Goal: Task Accomplishment & Management: Manage account settings

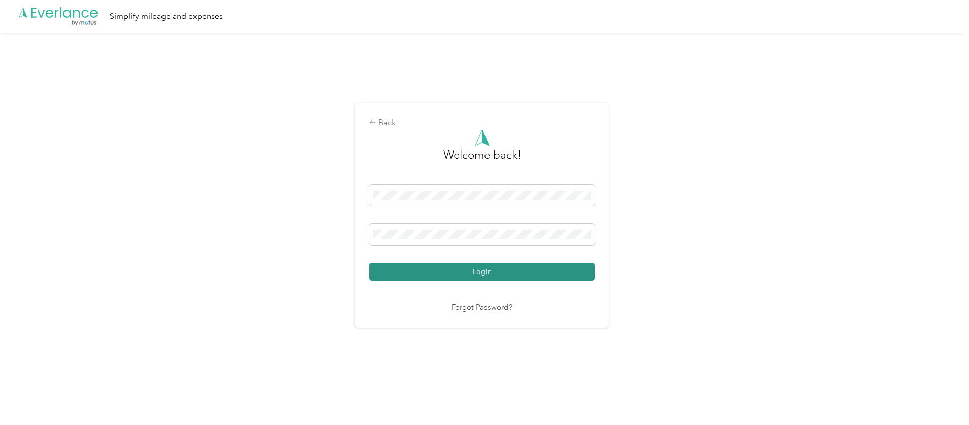
click at [476, 271] on button "Login" at bounding box center [482, 272] width 226 height 18
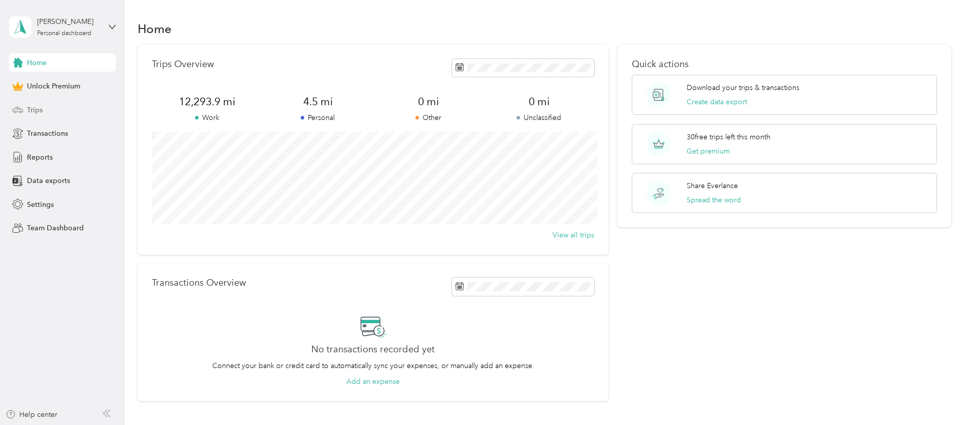
click at [32, 110] on span "Trips" at bounding box center [35, 110] width 16 height 11
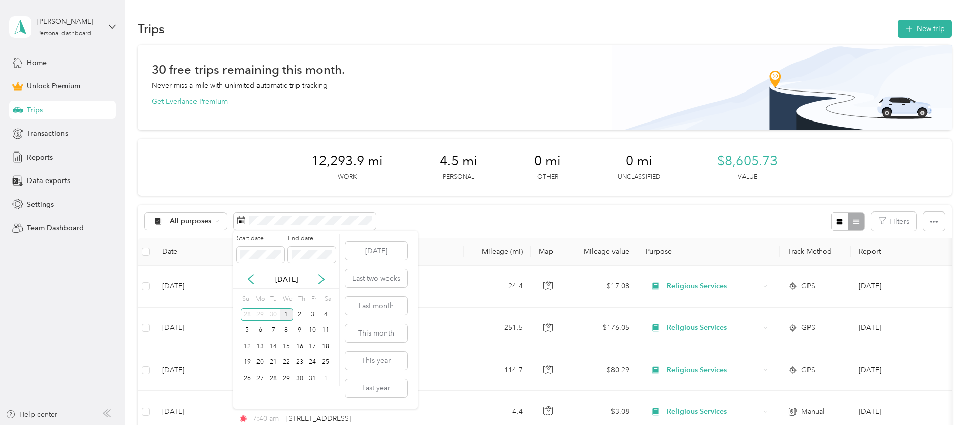
click at [287, 315] on div "1" at bounding box center [286, 314] width 13 height 13
click at [249, 281] on icon at bounding box center [251, 279] width 10 height 10
click at [191, 255] on body "[PERSON_NAME] Personal dashboard Home Unlock Premium Trips Transactions Reports…" at bounding box center [482, 212] width 964 height 425
click at [250, 278] on icon at bounding box center [250, 279] width 5 height 9
click at [323, 279] on icon at bounding box center [321, 279] width 5 height 9
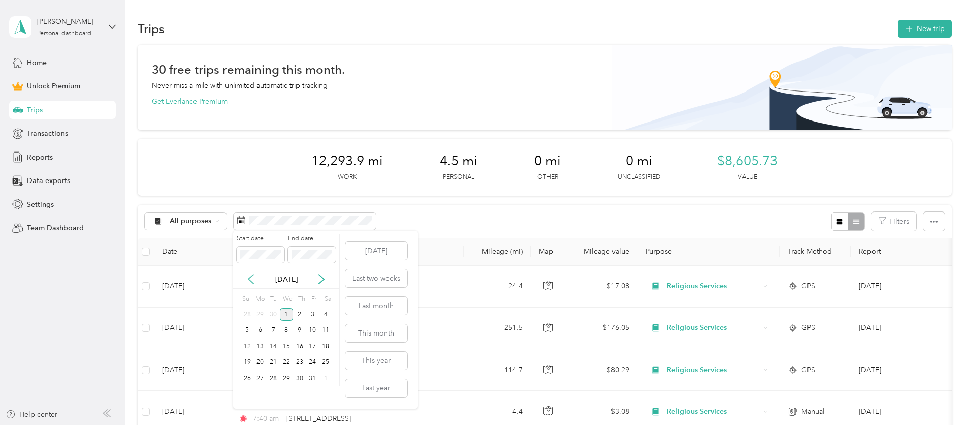
click at [250, 278] on icon at bounding box center [251, 279] width 10 height 10
click at [175, 254] on body "[PERSON_NAME] Personal dashboard Home Unlock Premium Trips Transactions Reports…" at bounding box center [482, 212] width 964 height 425
click at [274, 379] on div "30" at bounding box center [273, 378] width 13 height 13
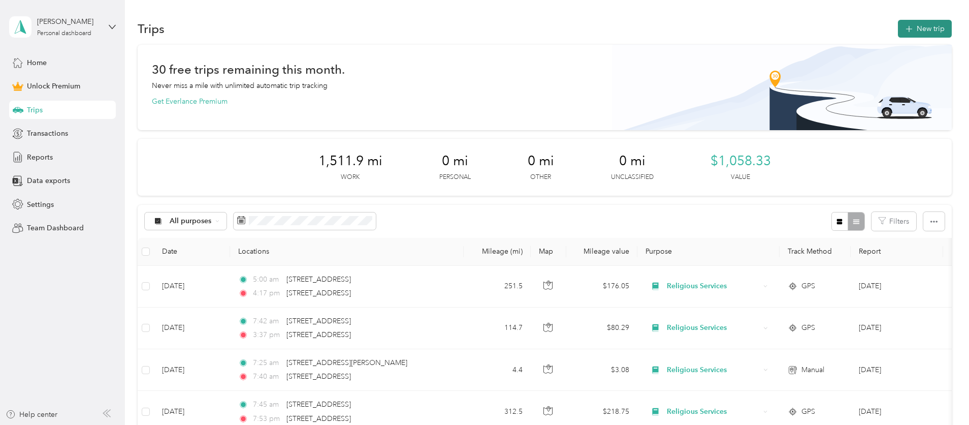
click at [938, 29] on button "New trip" at bounding box center [925, 29] width 54 height 18
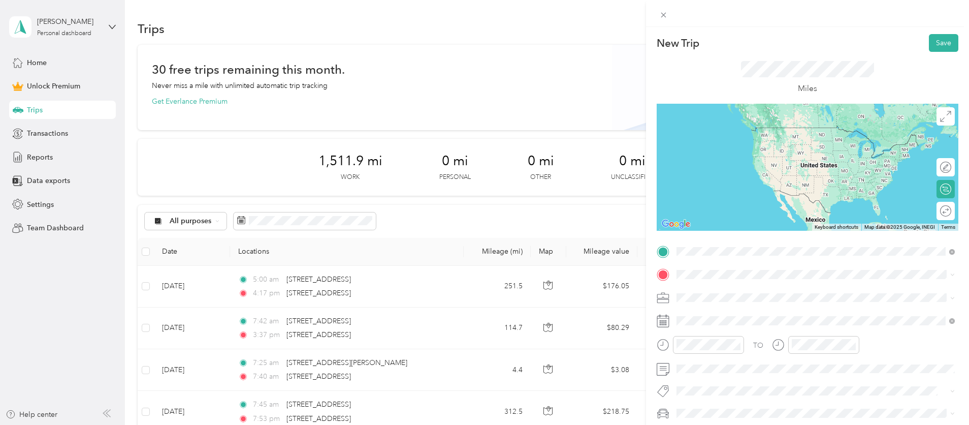
click at [731, 293] on span "[STREET_ADDRESS][US_STATE]" at bounding box center [747, 287] width 102 height 9
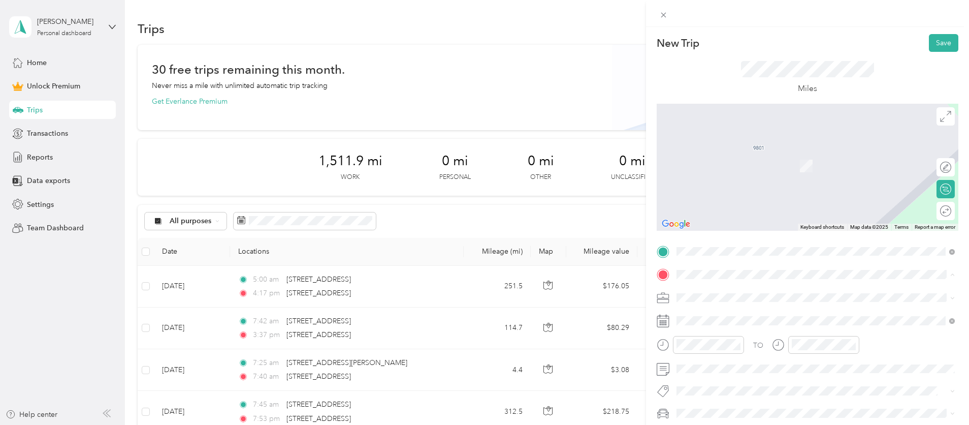
click at [743, 155] on span "[STREET_ADDRESS][US_STATE]" at bounding box center [747, 150] width 102 height 9
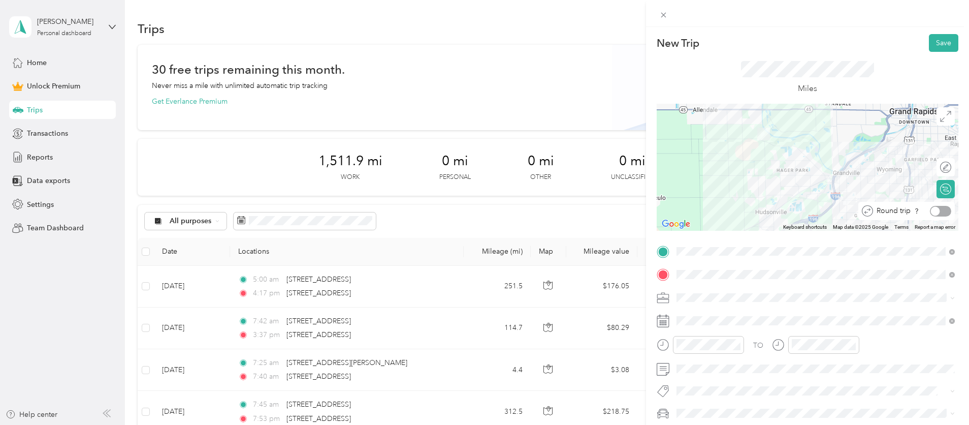
click at [944, 211] on div at bounding box center [940, 211] width 21 height 11
click at [704, 191] on li "Religious Services" at bounding box center [815, 191] width 285 height 18
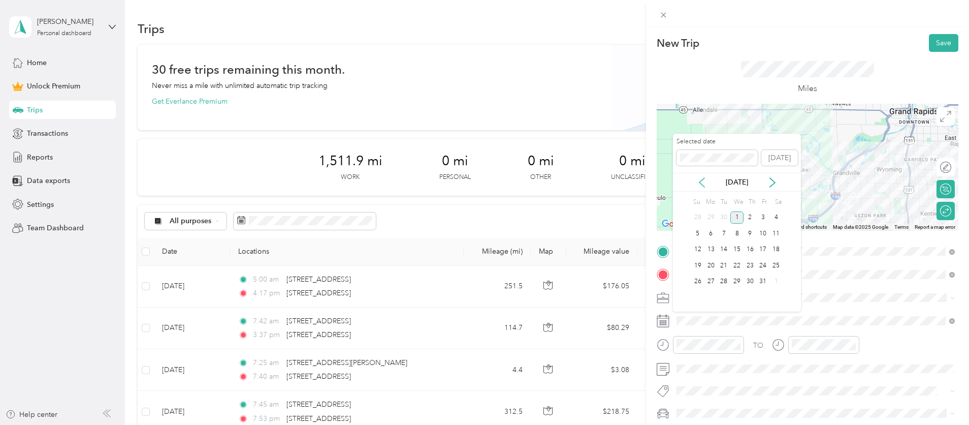
click at [701, 183] on icon at bounding box center [701, 182] width 5 height 9
click at [710, 281] on div "29" at bounding box center [711, 281] width 13 height 13
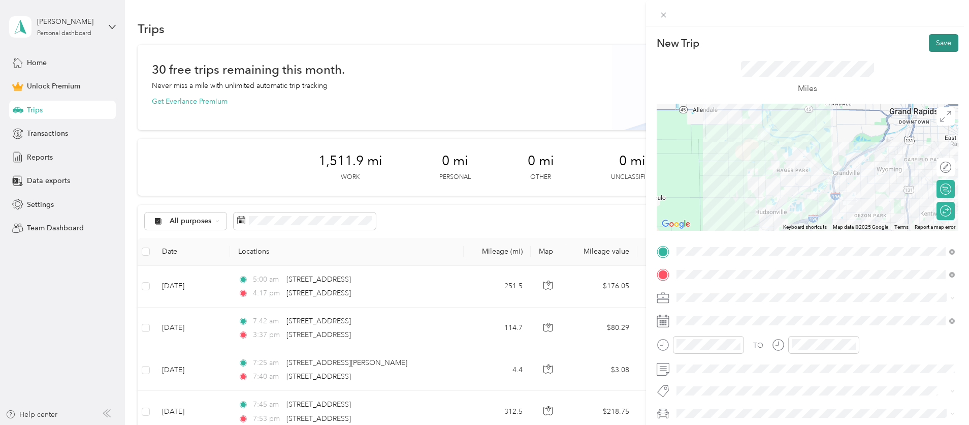
click at [945, 42] on button "Save" at bounding box center [943, 43] width 29 height 18
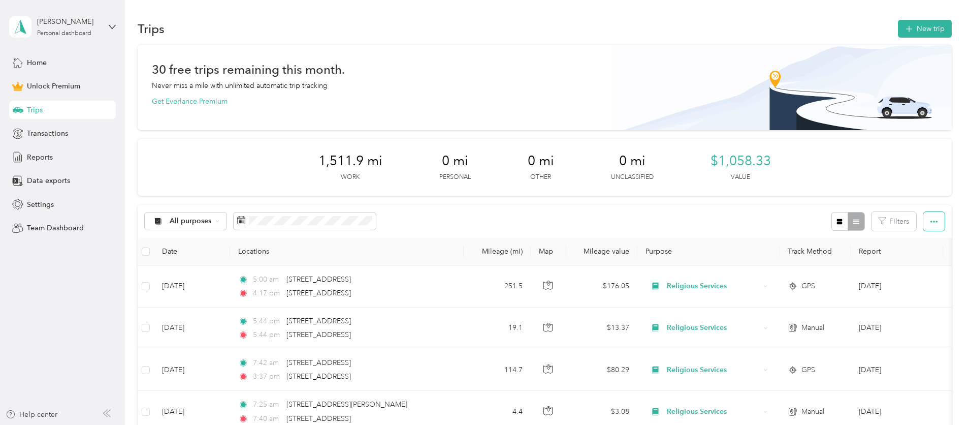
click at [938, 222] on icon "button" at bounding box center [934, 221] width 7 height 7
click at [923, 258] on span "Export" at bounding box center [924, 258] width 21 height 9
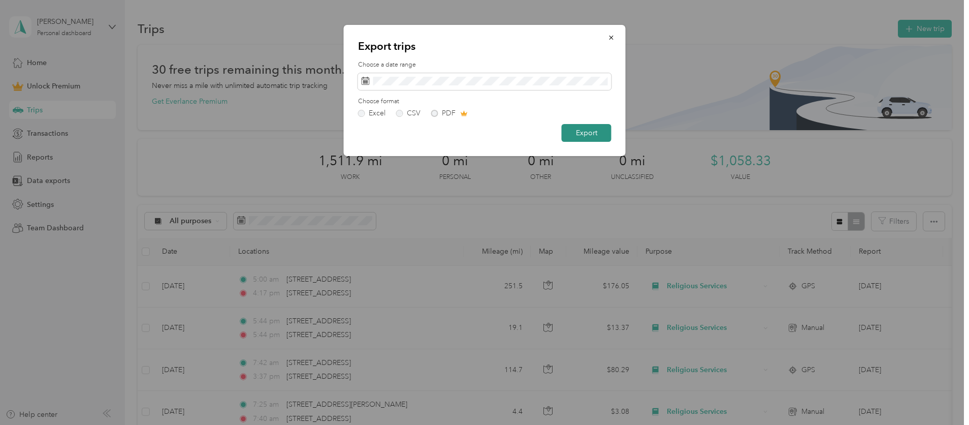
click at [589, 132] on button "Export" at bounding box center [587, 133] width 50 height 18
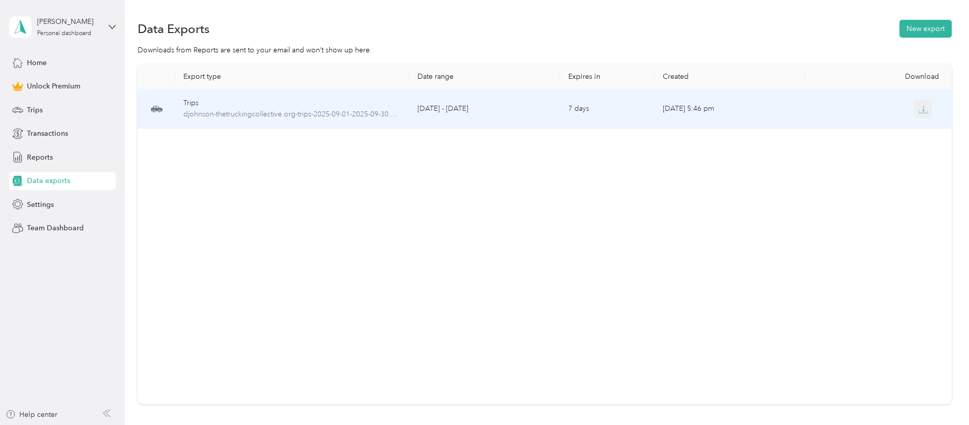
click at [925, 109] on icon "button" at bounding box center [923, 109] width 9 height 9
